Goal: Contribute content

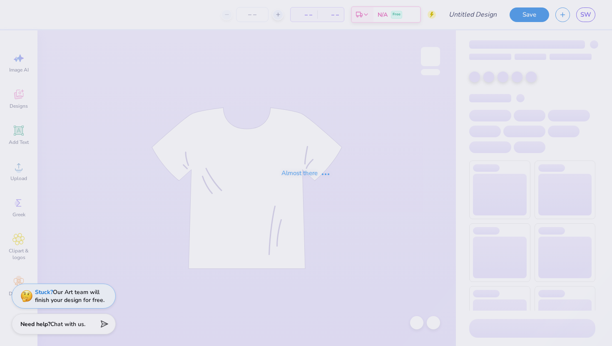
type input "fall fest"
type input "12"
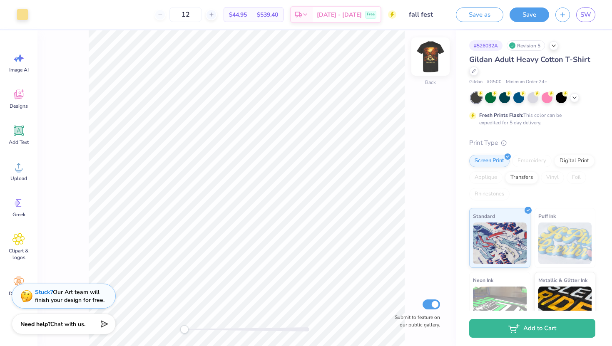
click at [426, 52] on img at bounding box center [430, 56] width 33 height 33
click at [426, 52] on img at bounding box center [430, 56] width 17 height 17
click at [426, 52] on img at bounding box center [430, 56] width 33 height 33
click at [573, 97] on polyline at bounding box center [574, 97] width 3 height 2
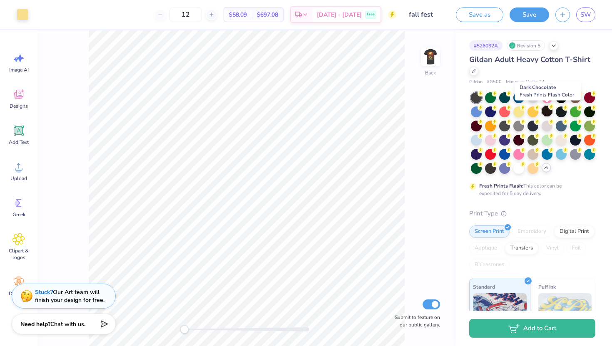
click at [551, 107] on icon at bounding box center [551, 107] width 3 height 4
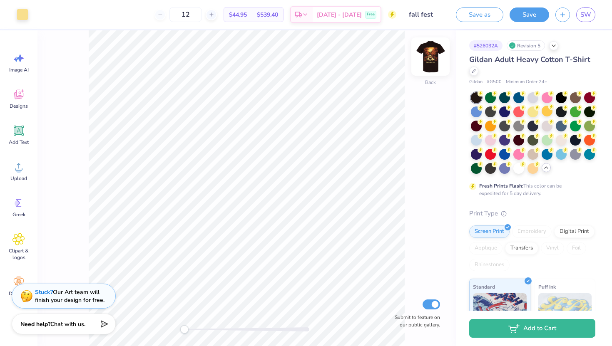
click at [430, 57] on img at bounding box center [430, 56] width 33 height 33
click at [430, 57] on img at bounding box center [430, 56] width 17 height 17
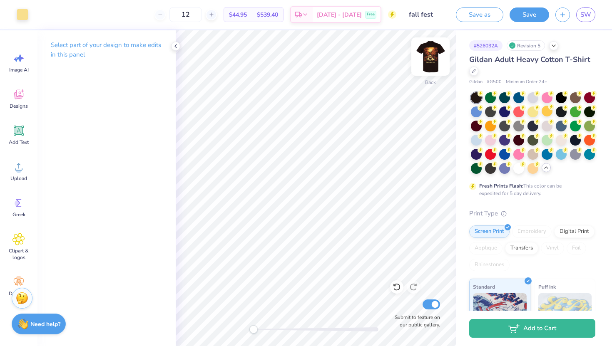
click at [433, 55] on img at bounding box center [430, 56] width 33 height 33
click at [433, 55] on img at bounding box center [430, 56] width 17 height 17
click at [529, 12] on button "Save" at bounding box center [530, 13] width 40 height 15
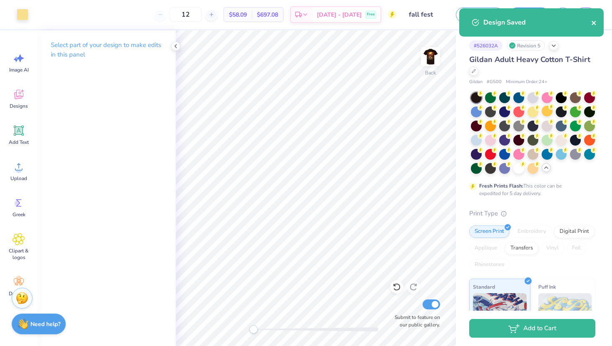
click at [594, 23] on icon "close" at bounding box center [594, 23] width 4 height 4
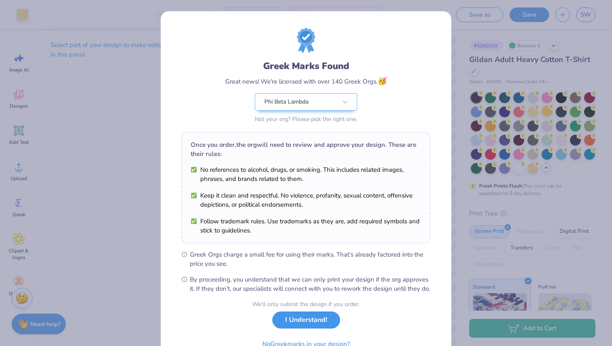
click at [313, 328] on button "I Understand!" at bounding box center [306, 320] width 68 height 17
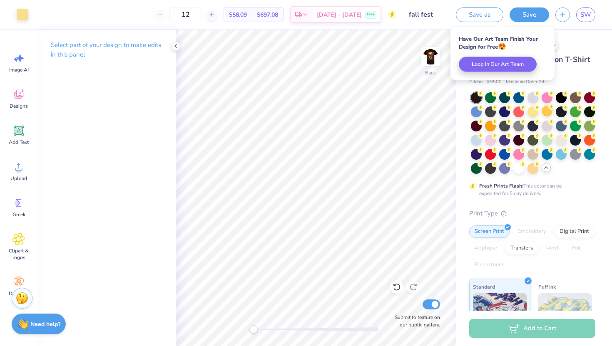
click at [573, 18] on div "SW" at bounding box center [575, 14] width 40 height 15
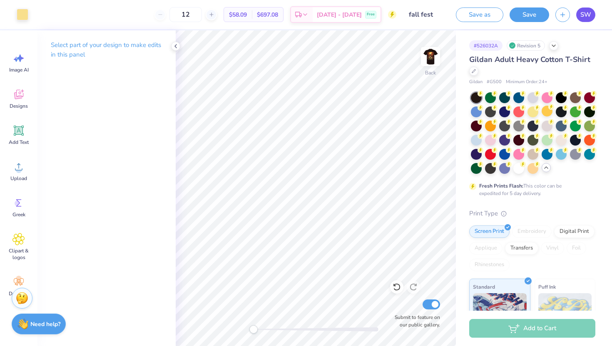
click at [588, 14] on span "SW" at bounding box center [585, 15] width 11 height 10
